Goal: Browse casually

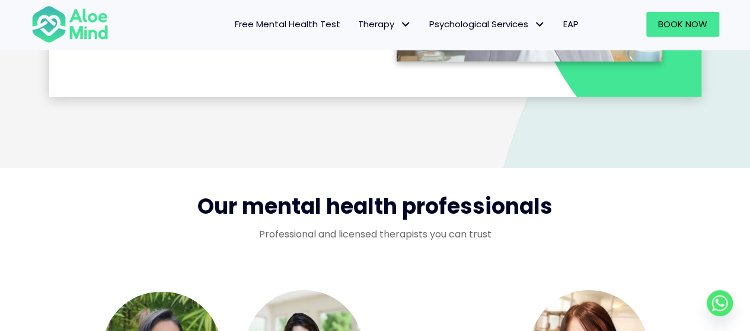
scroll to position [1955, 0]
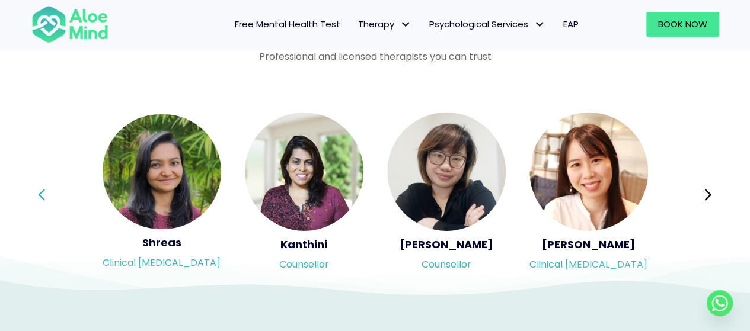
click at [36, 196] on button "Previous" at bounding box center [42, 195] width 28 height 28
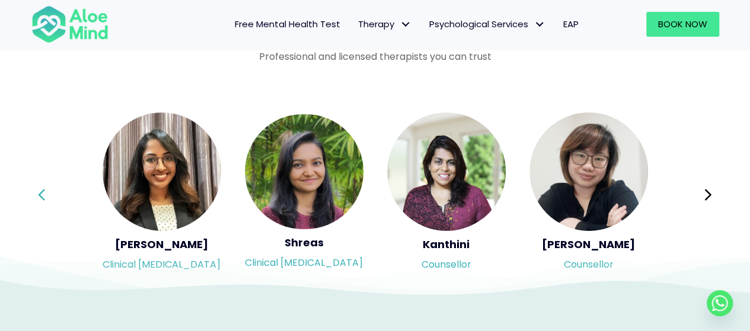
click at [36, 196] on button "Previous" at bounding box center [42, 195] width 28 height 28
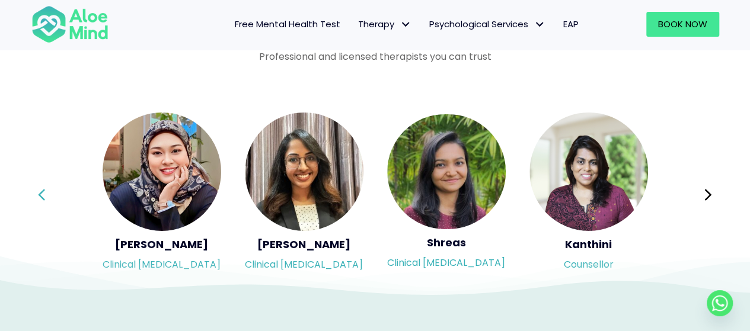
click at [36, 196] on button "Previous" at bounding box center [42, 195] width 28 height 28
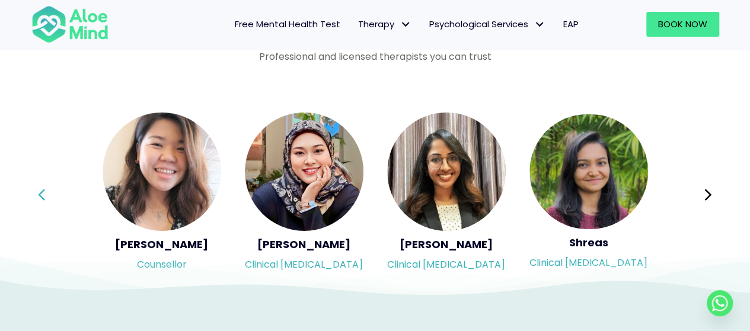
click at [36, 196] on button "Previous" at bounding box center [42, 195] width 28 height 28
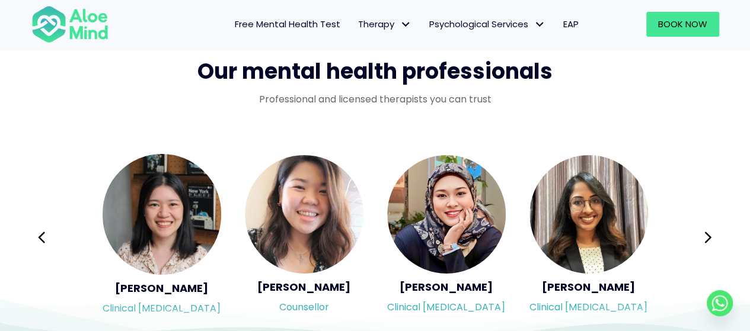
scroll to position [1896, 0]
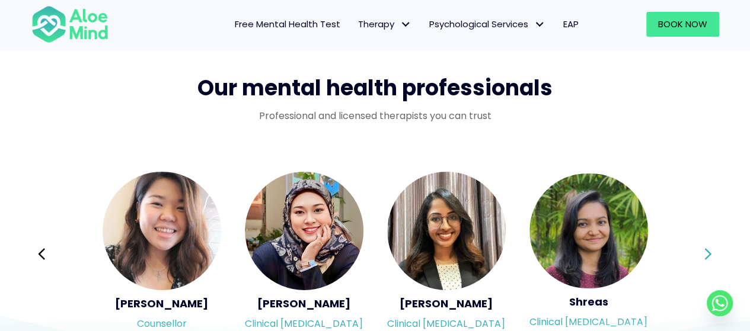
click at [710, 247] on icon at bounding box center [707, 254] width 8 height 23
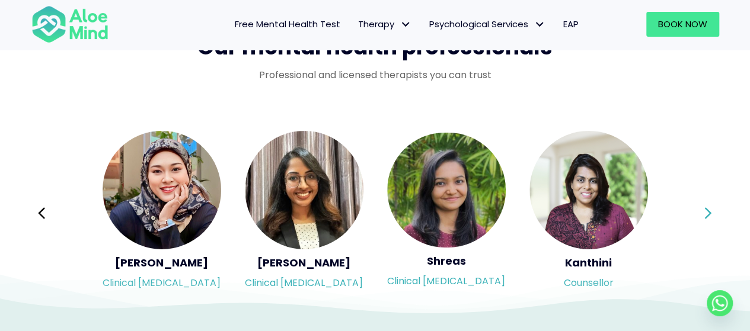
scroll to position [1955, 0]
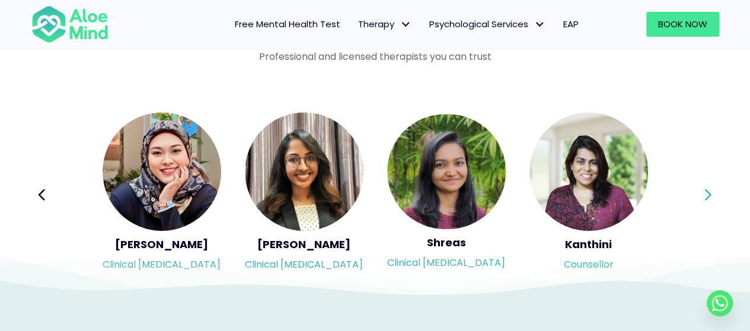
click at [702, 197] on button "Next" at bounding box center [708, 195] width 28 height 28
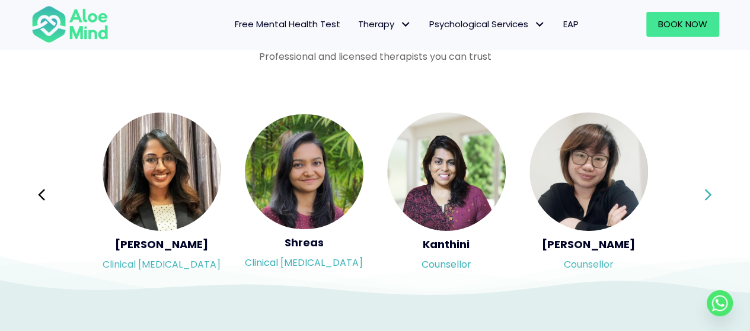
click at [700, 195] on button "Next" at bounding box center [708, 195] width 28 height 28
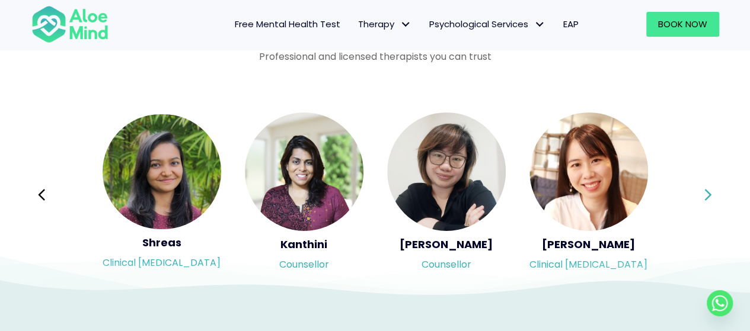
click at [700, 195] on button "Next" at bounding box center [708, 195] width 28 height 28
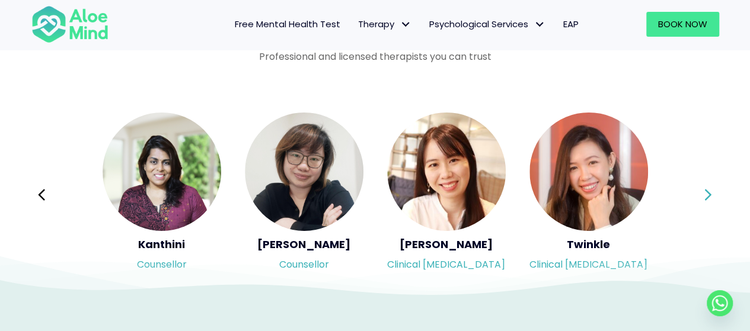
click at [700, 195] on button "Next" at bounding box center [708, 195] width 28 height 28
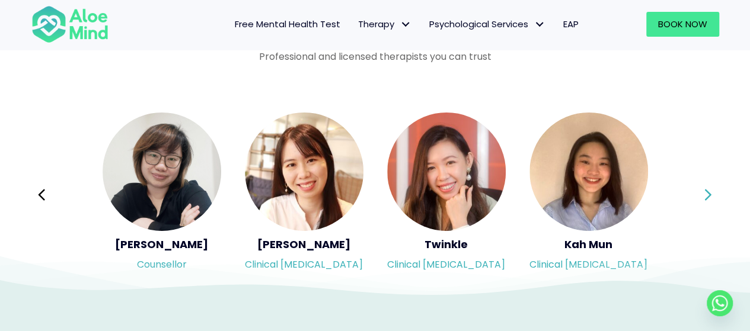
click at [700, 195] on button "Next" at bounding box center [708, 195] width 28 height 28
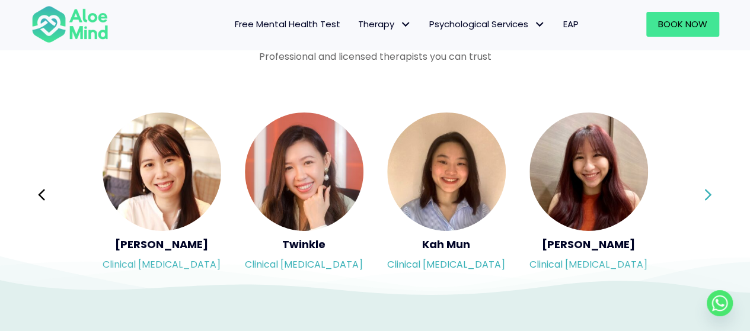
click at [700, 195] on button "Next" at bounding box center [708, 195] width 28 height 28
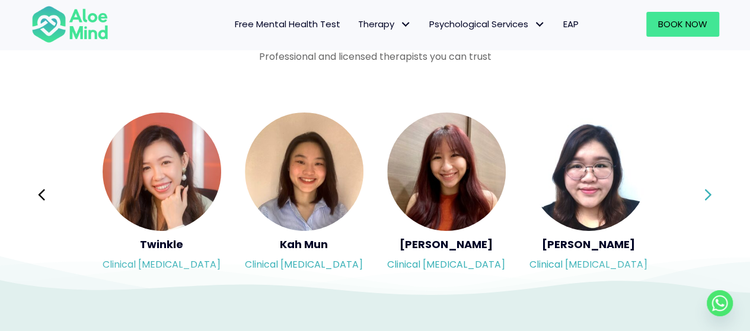
click at [700, 195] on button "Next" at bounding box center [708, 195] width 28 height 28
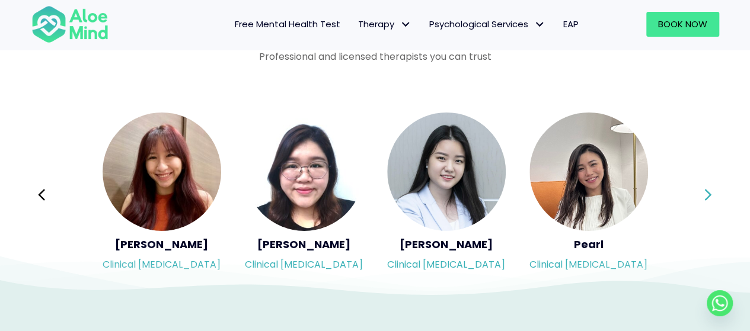
click at [700, 195] on button "Next" at bounding box center [708, 195] width 28 height 28
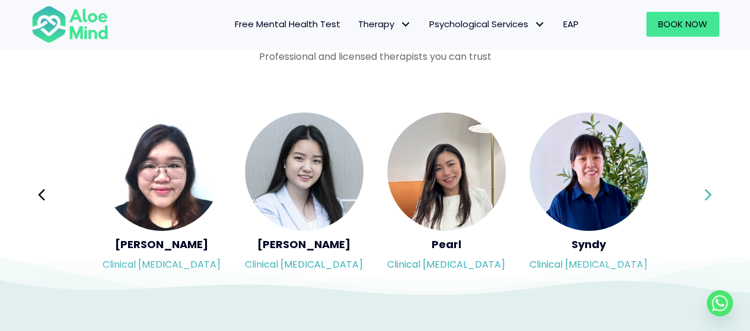
click at [700, 195] on button "Next" at bounding box center [708, 195] width 28 height 28
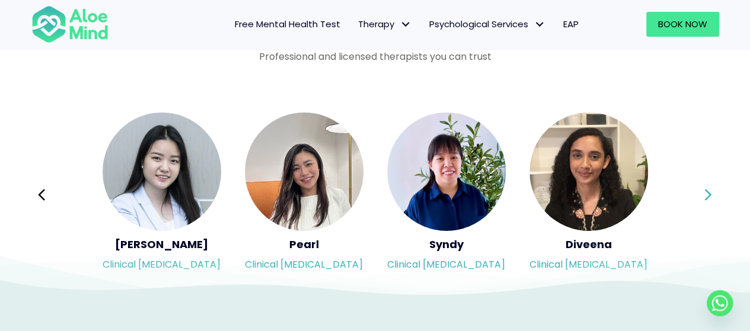
click at [700, 195] on button "Next" at bounding box center [708, 195] width 28 height 28
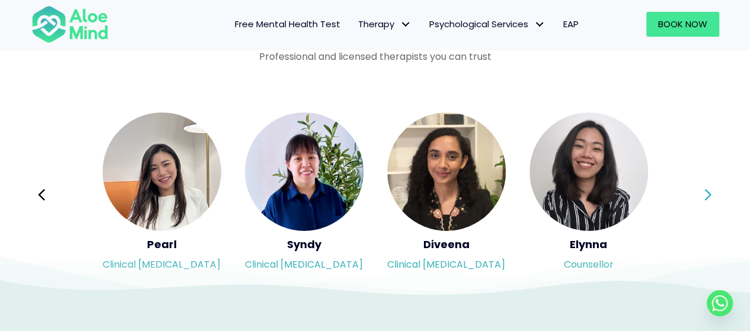
click at [700, 195] on div "Syndy Clinical [MEDICAL_DATA] Diveena Clinical [MEDICAL_DATA] Elynna Counsellor…" at bounding box center [374, 194] width 687 height 167
click at [700, 195] on button "Next" at bounding box center [708, 195] width 28 height 28
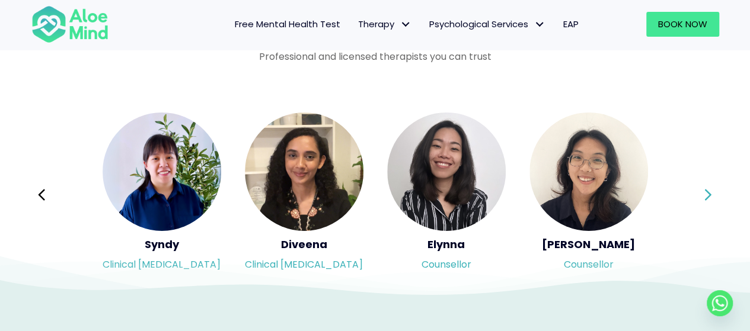
click at [700, 195] on div "Syndy Clinical [MEDICAL_DATA] Diveena Clinical [MEDICAL_DATA] Elynna Counsellor…" at bounding box center [374, 194] width 687 height 167
click at [700, 195] on button "Next" at bounding box center [708, 195] width 28 height 28
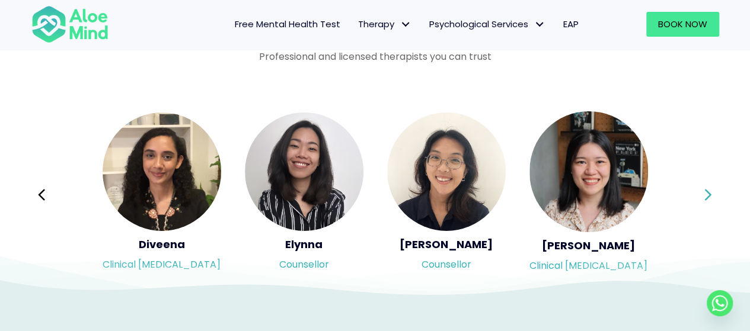
click at [700, 195] on button "Next" at bounding box center [708, 195] width 28 height 28
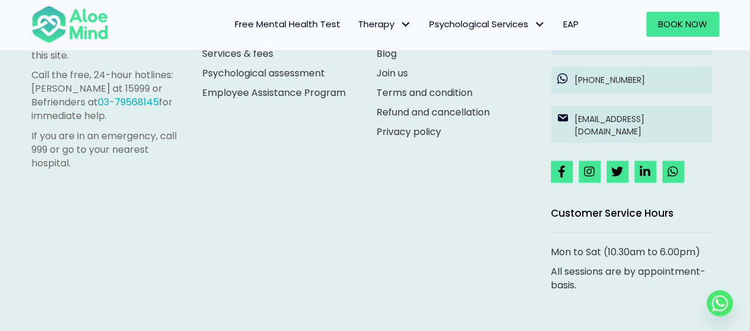
scroll to position [3486, 0]
